Goal: Transaction & Acquisition: Purchase product/service

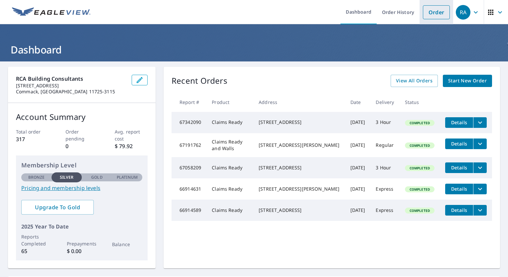
click at [430, 13] on link "Order" at bounding box center [436, 12] width 27 height 14
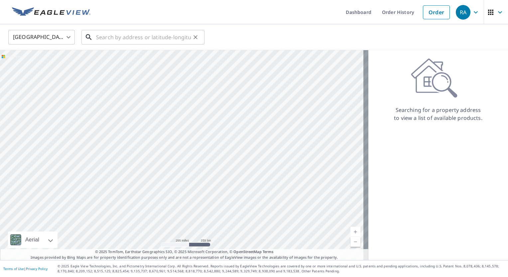
click at [129, 39] on input "text" at bounding box center [143, 37] width 95 height 19
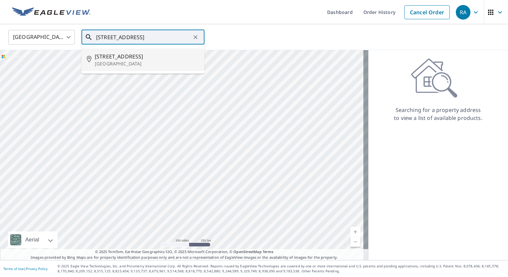
click at [116, 58] on span "[STREET_ADDRESS]" at bounding box center [147, 57] width 104 height 8
type input "[STREET_ADDRESS]"
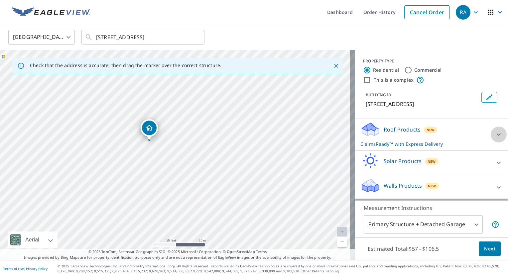
click at [497, 134] on icon at bounding box center [499, 135] width 4 height 2
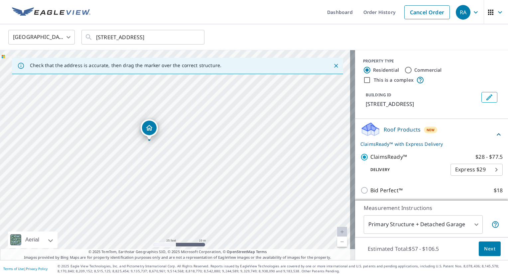
click at [488, 169] on body "RA RA Dashboard Order History Cancel Order RA [GEOGRAPHIC_DATA] [GEOGRAPHIC_DAT…" at bounding box center [254, 138] width 508 height 277
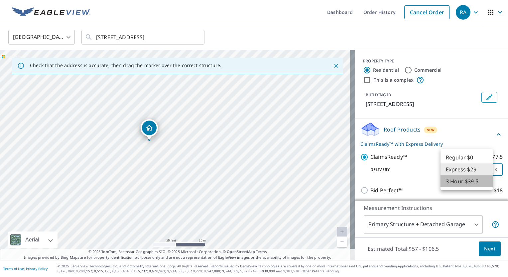
click at [461, 180] on li "3 Hour $39.5" at bounding box center [467, 182] width 52 height 12
type input "7"
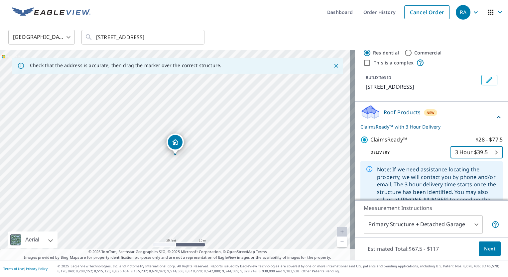
scroll to position [33, 0]
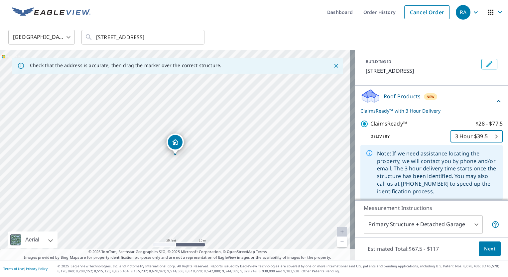
click at [484, 248] on span "Next" at bounding box center [489, 249] width 11 height 8
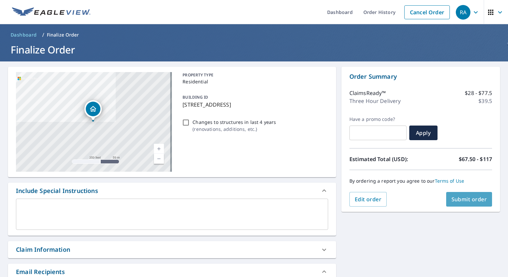
click at [462, 199] on span "Submit order" at bounding box center [470, 199] width 36 height 7
checkbox input "true"
